Goal: Navigation & Orientation: Find specific page/section

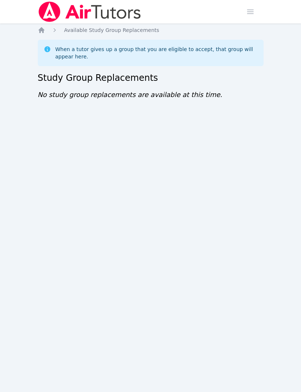
click at [48, 29] on ol "Home Available Study Group Replacements" at bounding box center [98, 29] width 121 height 7
click at [50, 31] on ol "Home Available Study Group Replacements" at bounding box center [98, 29] width 121 height 7
click at [44, 30] on icon "Breadcrumb" at bounding box center [41, 29] width 7 height 7
